Goal: Navigation & Orientation: Go to known website

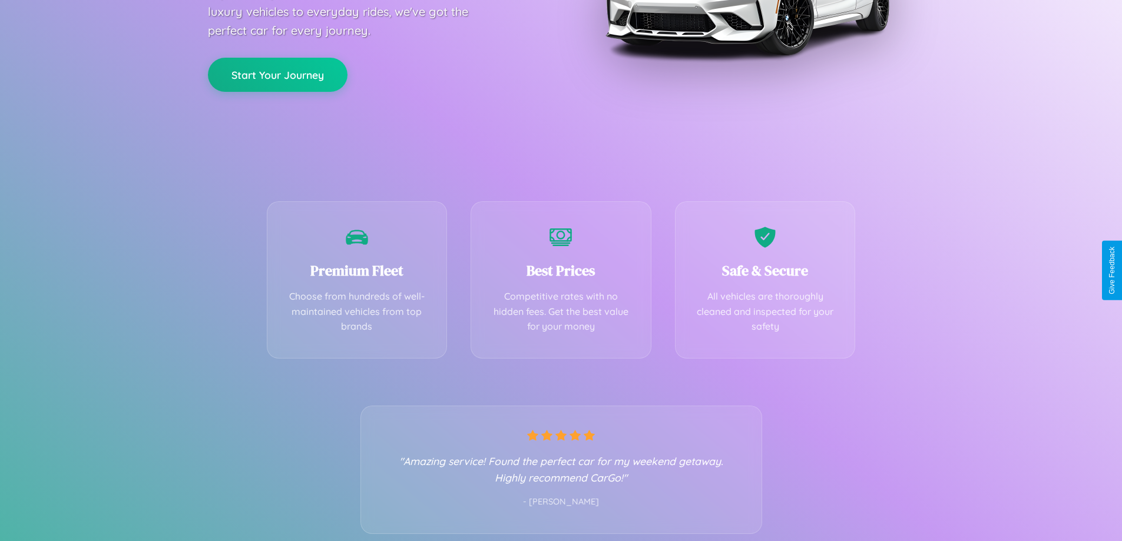
scroll to position [232, 0]
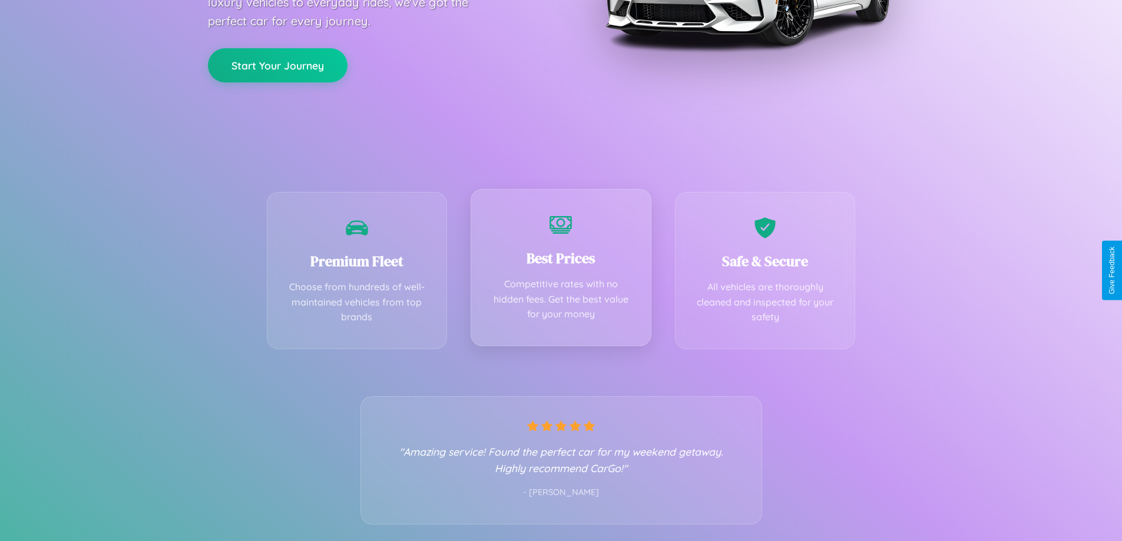
click at [561, 270] on div "Best Prices Competitive rates with no hidden fees. Get the best value for your …" at bounding box center [561, 267] width 181 height 157
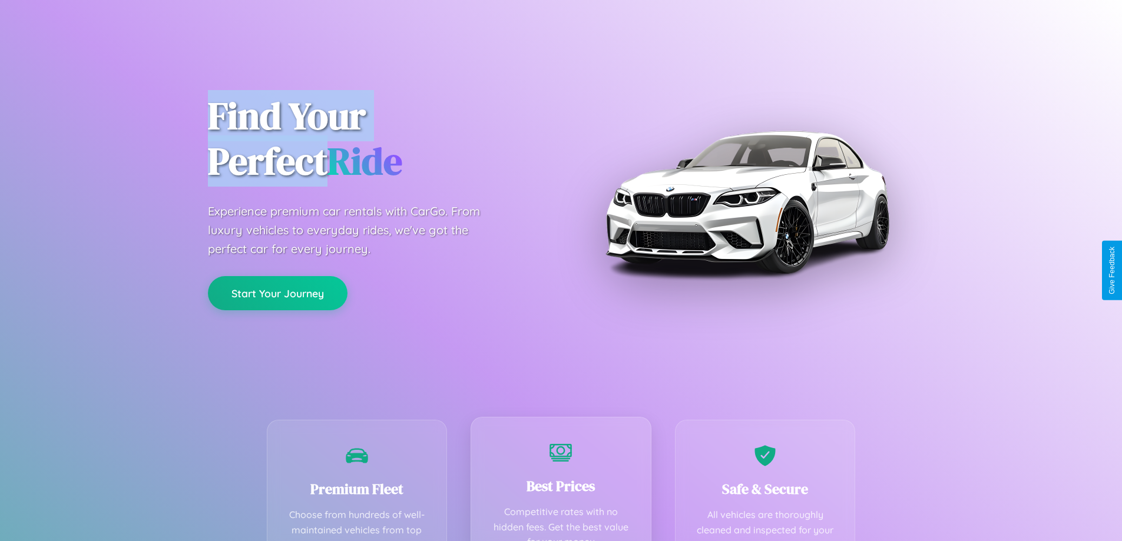
scroll to position [0, 0]
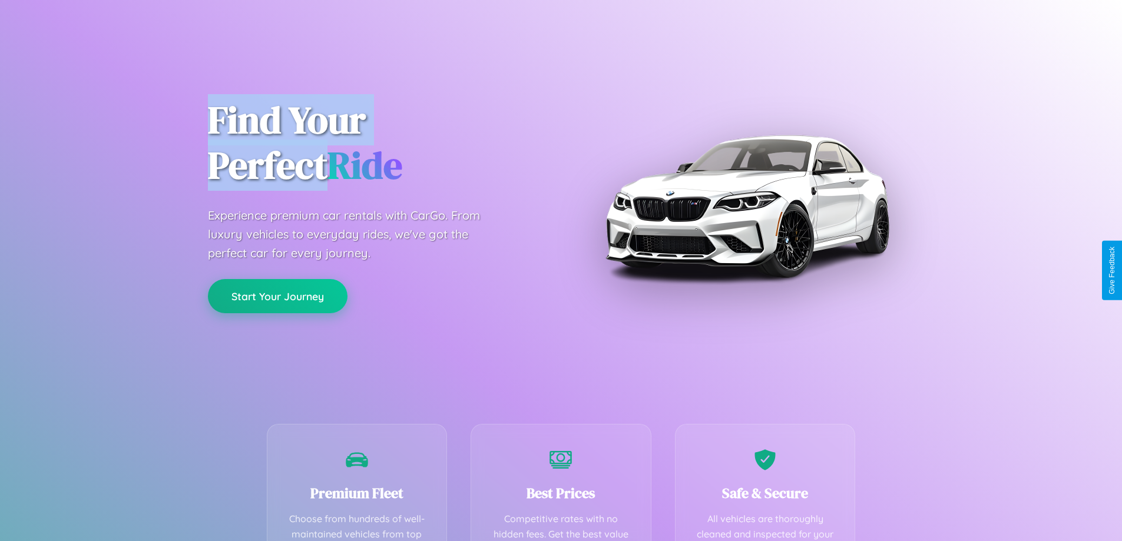
click at [277, 297] on button "Start Your Journey" at bounding box center [278, 296] width 140 height 34
click at [277, 296] on button "Start Your Journey" at bounding box center [278, 296] width 140 height 34
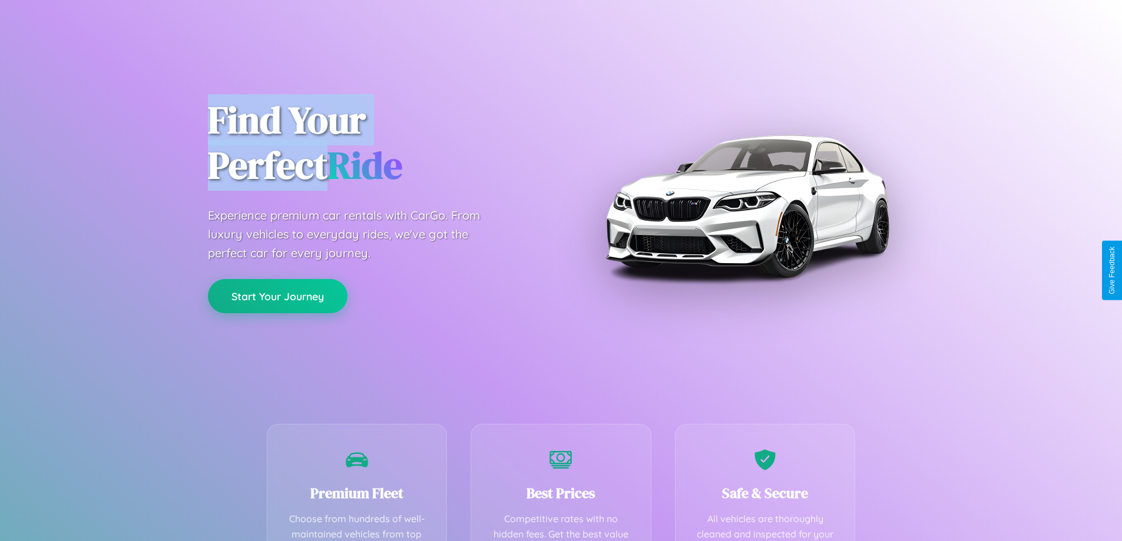
click at [277, 296] on button "Start Your Journey" at bounding box center [278, 296] width 140 height 34
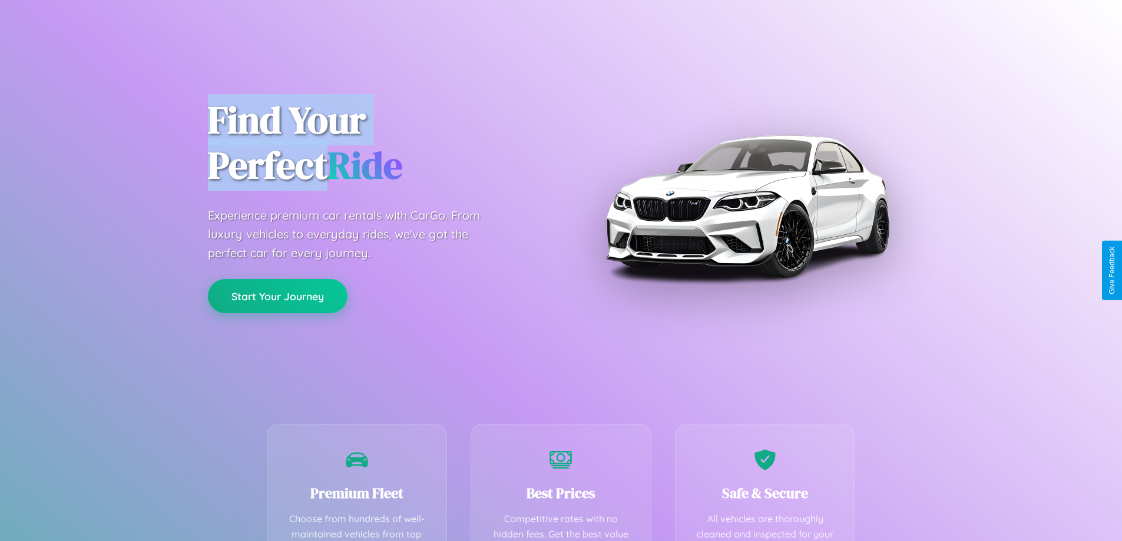
click at [277, 296] on button "Start Your Journey" at bounding box center [278, 296] width 140 height 34
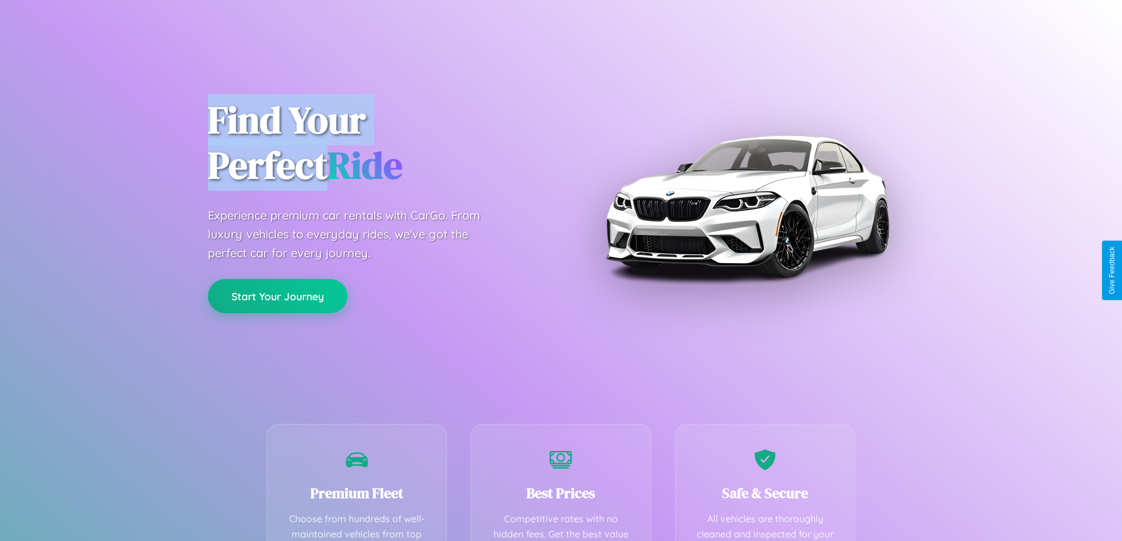
click at [277, 296] on button "Start Your Journey" at bounding box center [278, 296] width 140 height 34
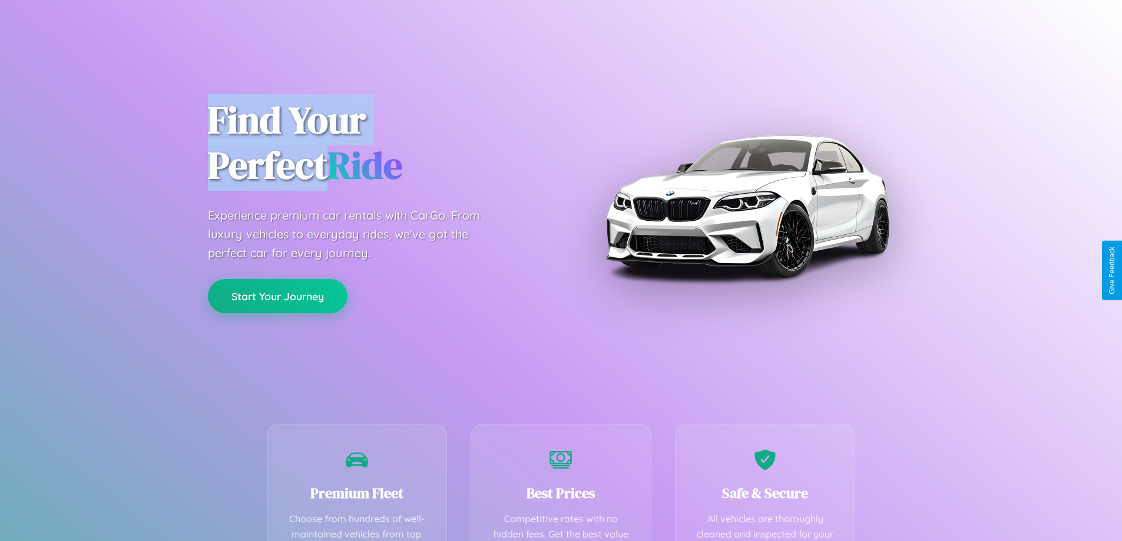
click at [277, 296] on button "Start Your Journey" at bounding box center [278, 296] width 140 height 34
